Goal: Navigation & Orientation: Find specific page/section

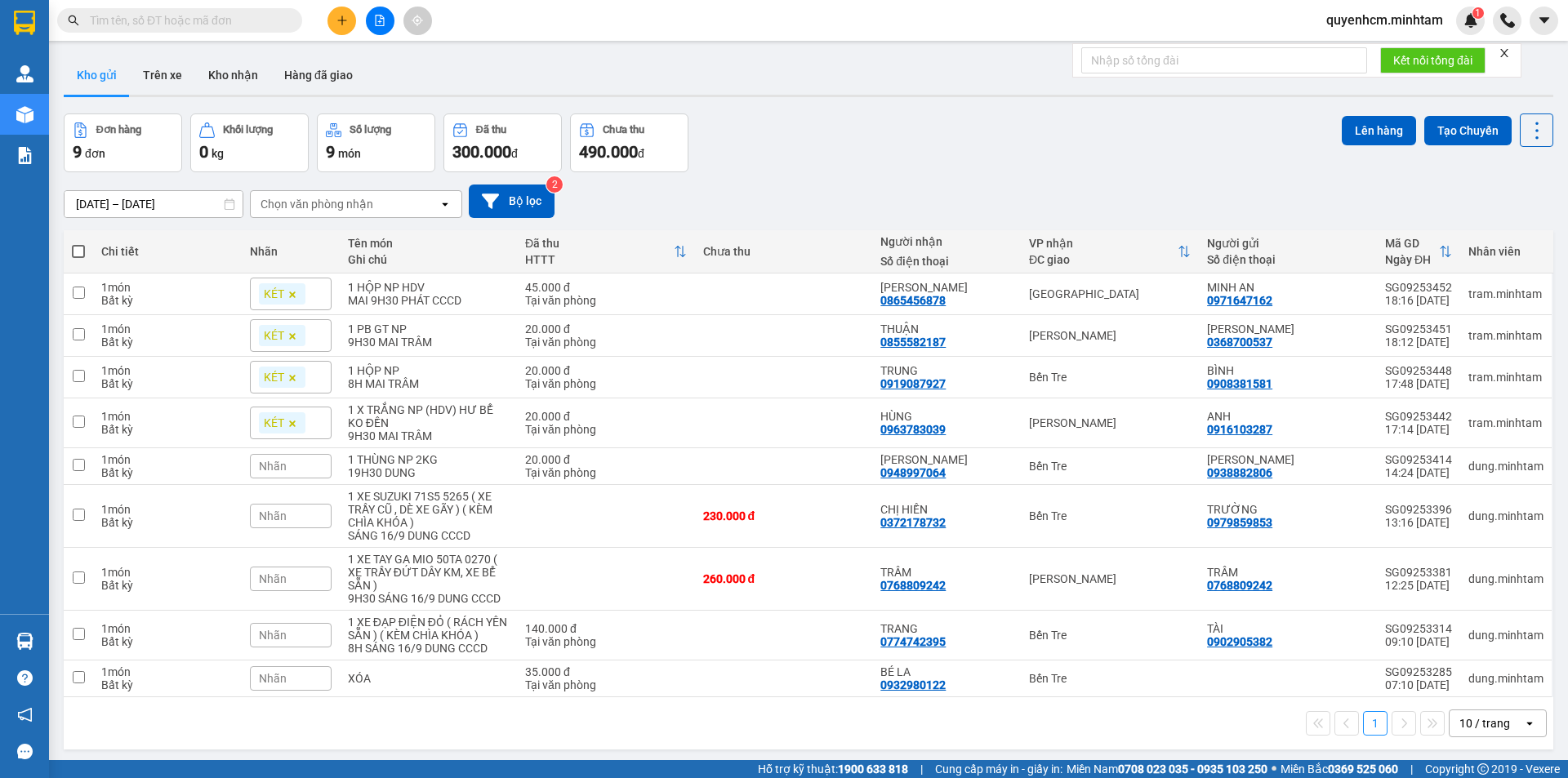
click at [1526, 723] on icon at bounding box center [1529, 723] width 6 height 3
click at [1492, 693] on span "100 / trang" at bounding box center [1478, 688] width 59 height 16
